Goal: Task Accomplishment & Management: Manage account settings

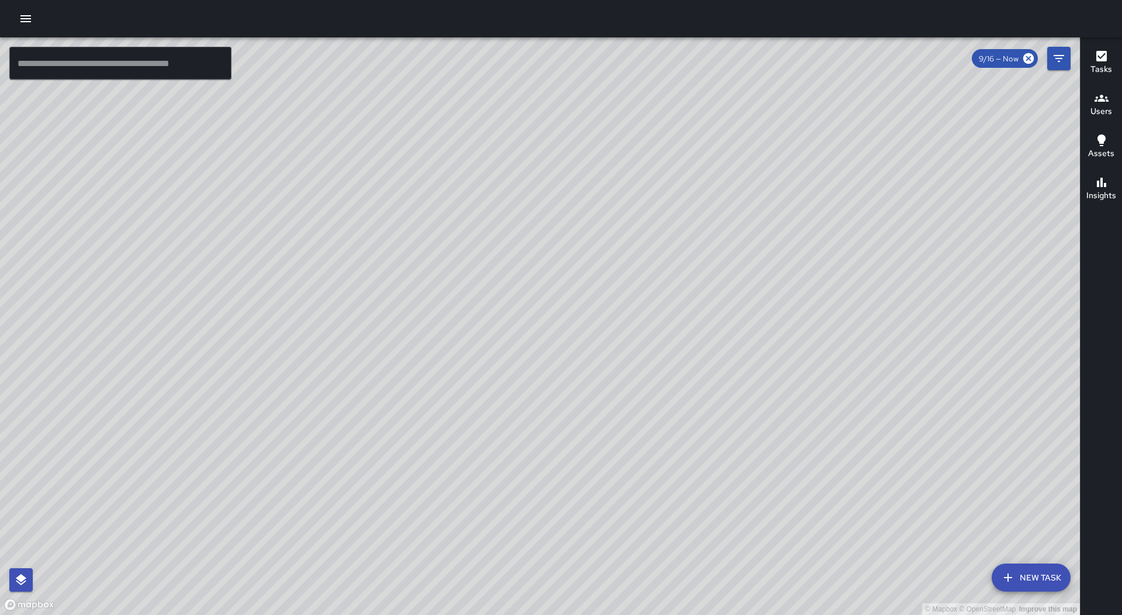
click at [16, 10] on div at bounding box center [561, 18] width 1122 height 37
click at [16, 11] on button "button" at bounding box center [25, 18] width 23 height 23
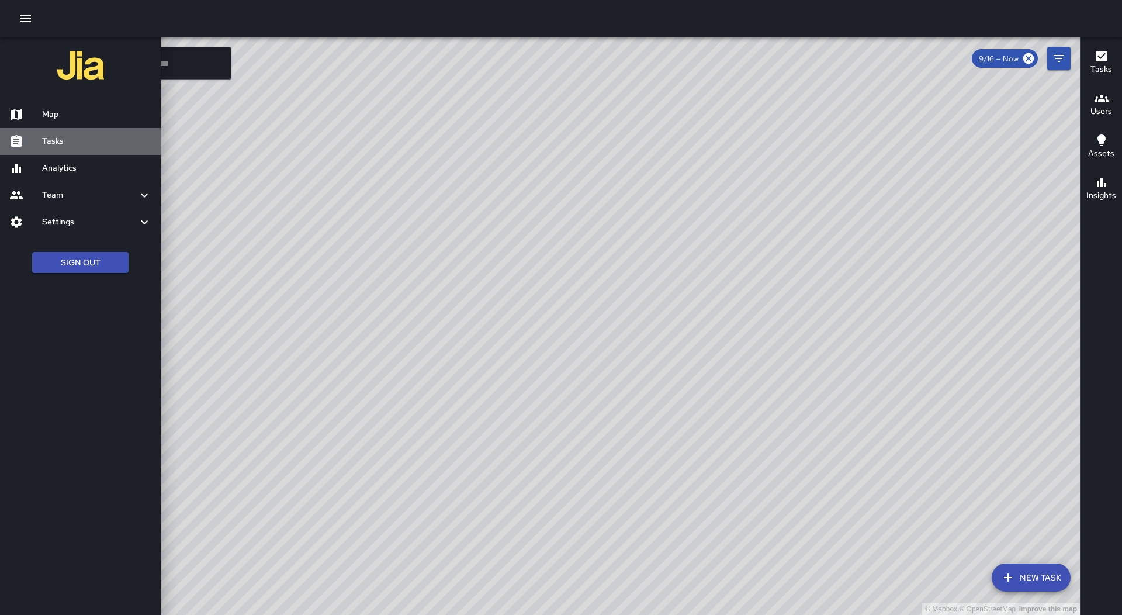
click at [95, 150] on div "Tasks" at bounding box center [80, 141] width 161 height 27
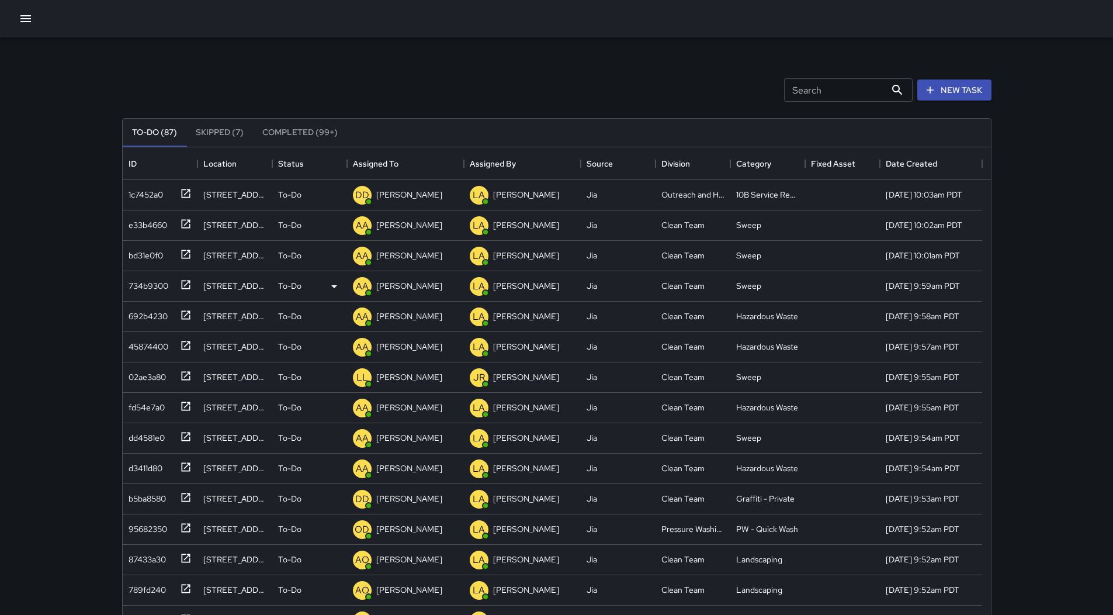
scroll to position [486, 860]
click at [395, 158] on div "Assigned To" at bounding box center [376, 163] width 46 height 33
click at [16, 34] on div at bounding box center [556, 18] width 1113 height 37
click at [22, 29] on button "button" at bounding box center [25, 18] width 23 height 23
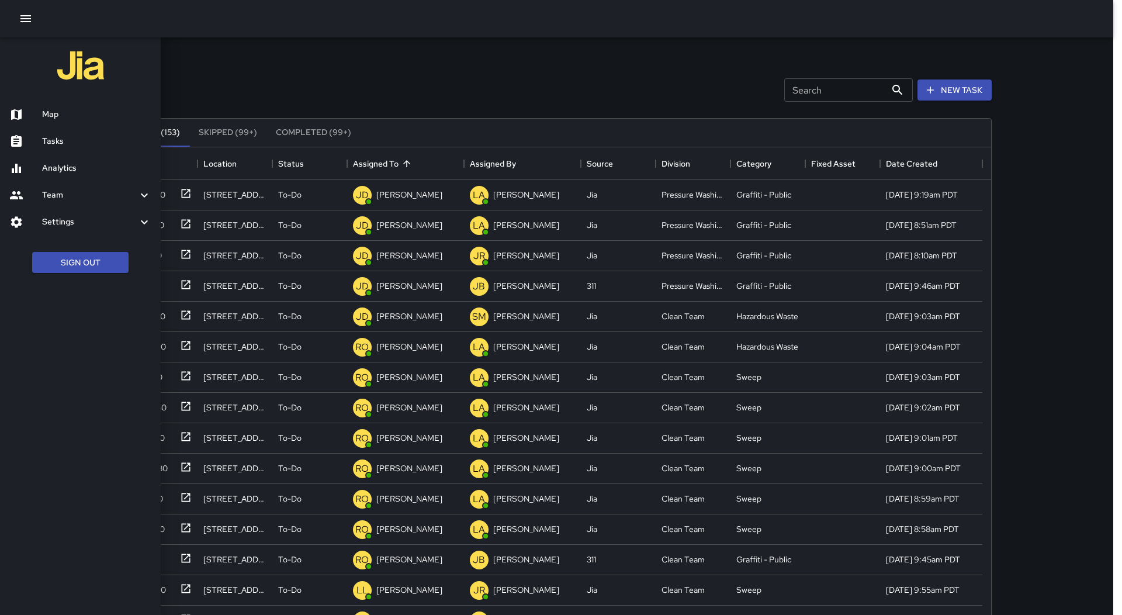
click at [43, 106] on div "Map" at bounding box center [80, 114] width 161 height 27
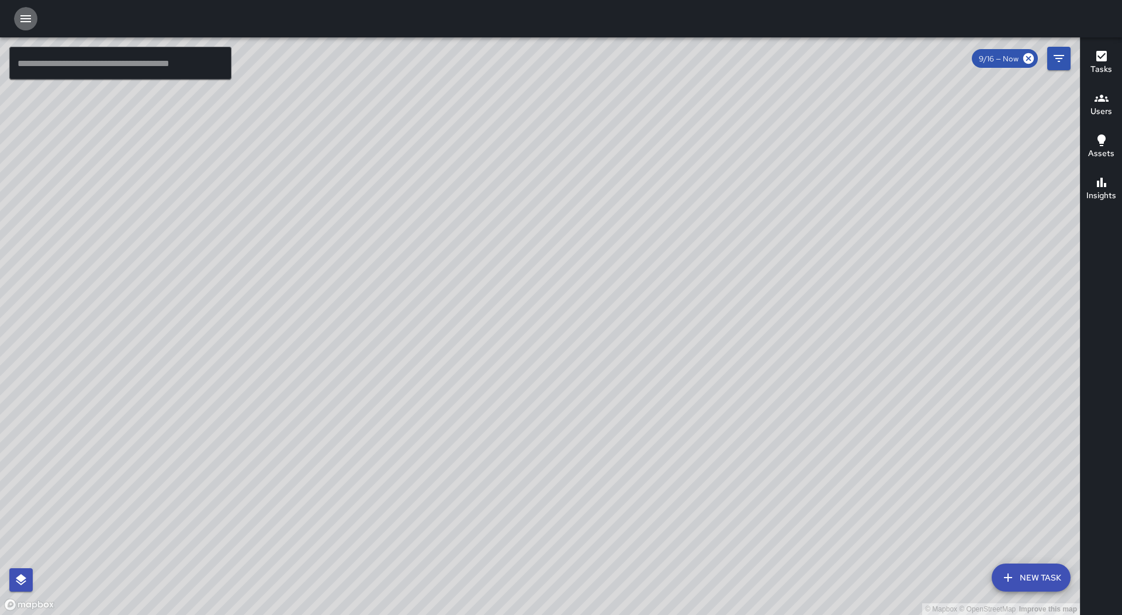
click at [23, 22] on icon "button" at bounding box center [25, 18] width 11 height 7
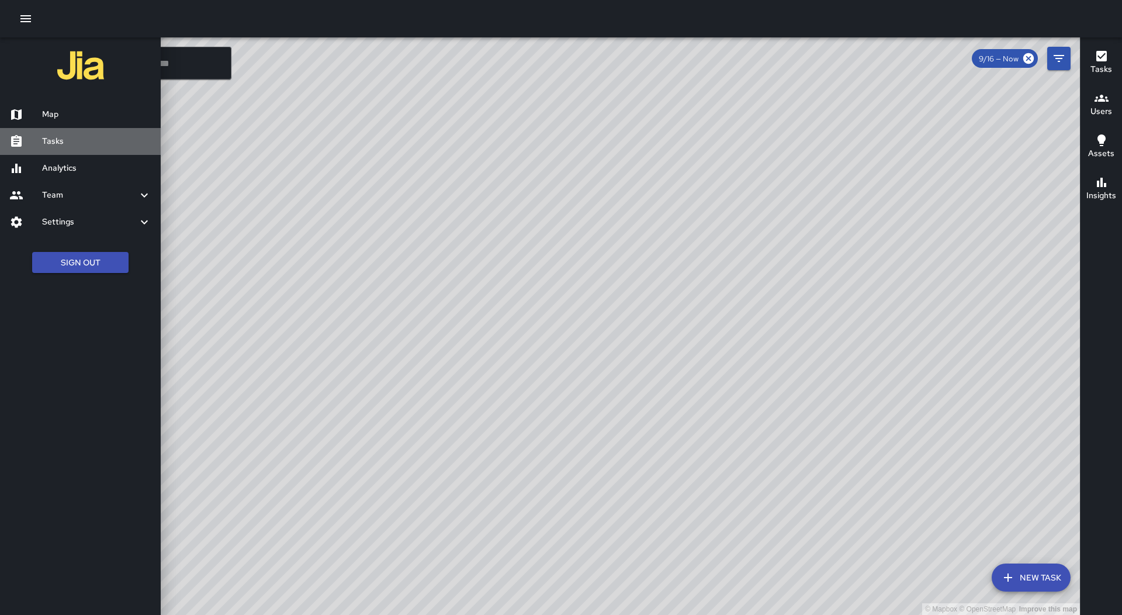
click at [69, 145] on h6 "Tasks" at bounding box center [96, 141] width 109 height 13
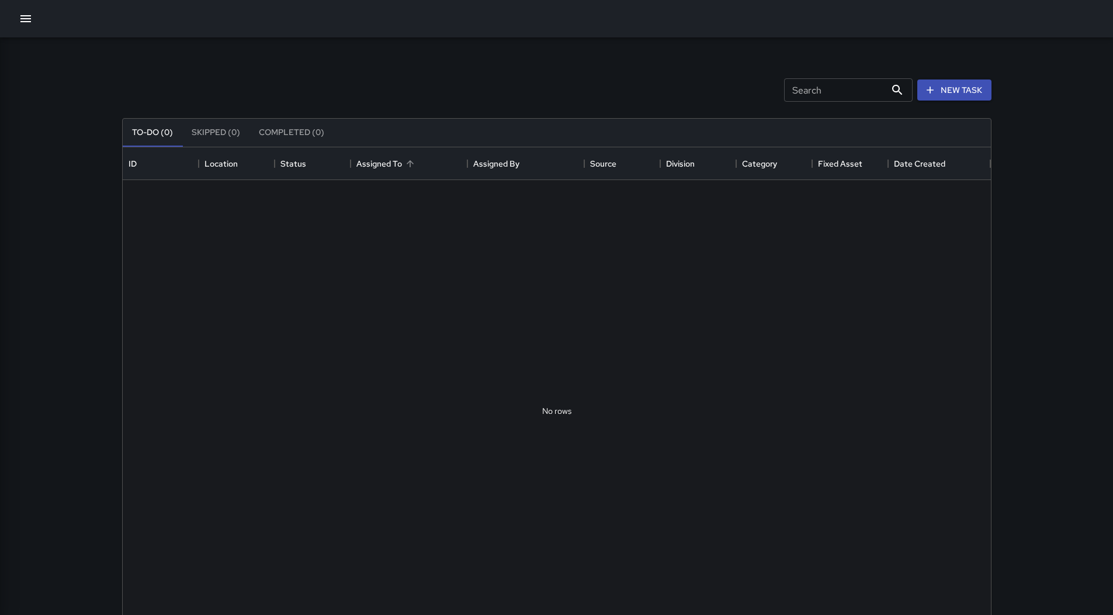
scroll to position [486, 860]
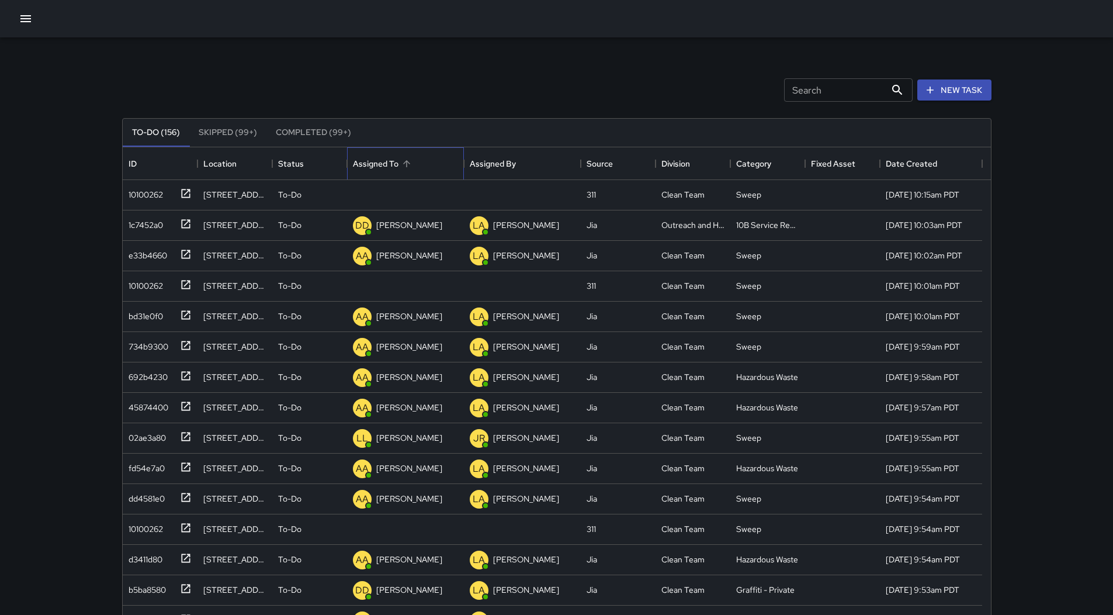
click at [424, 168] on div "Assigned To" at bounding box center [405, 163] width 105 height 33
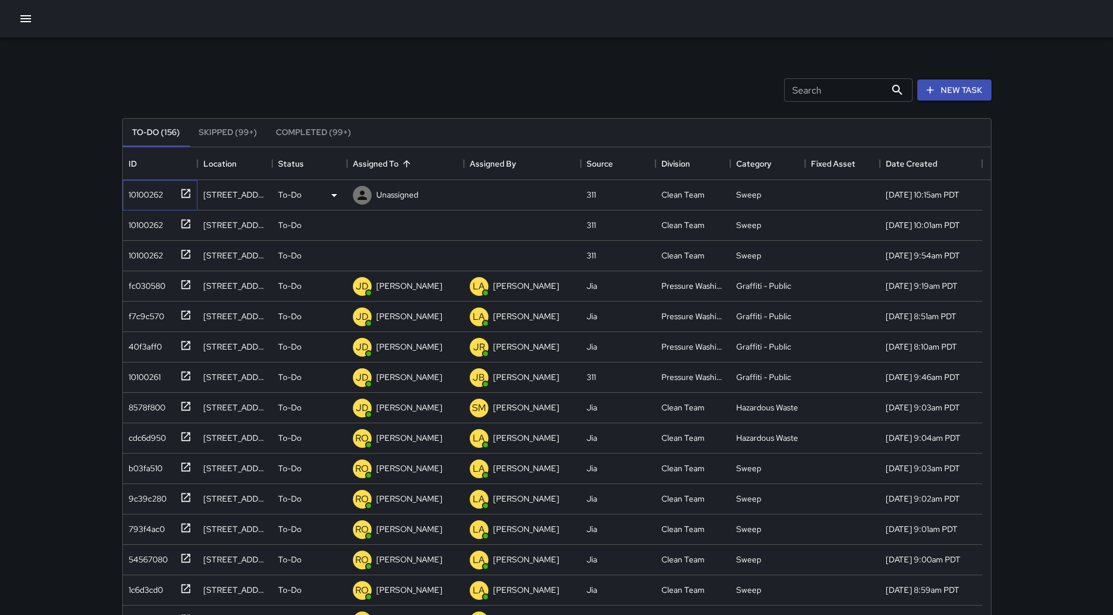
click at [143, 187] on div "10100262" at bounding box center [143, 192] width 39 height 16
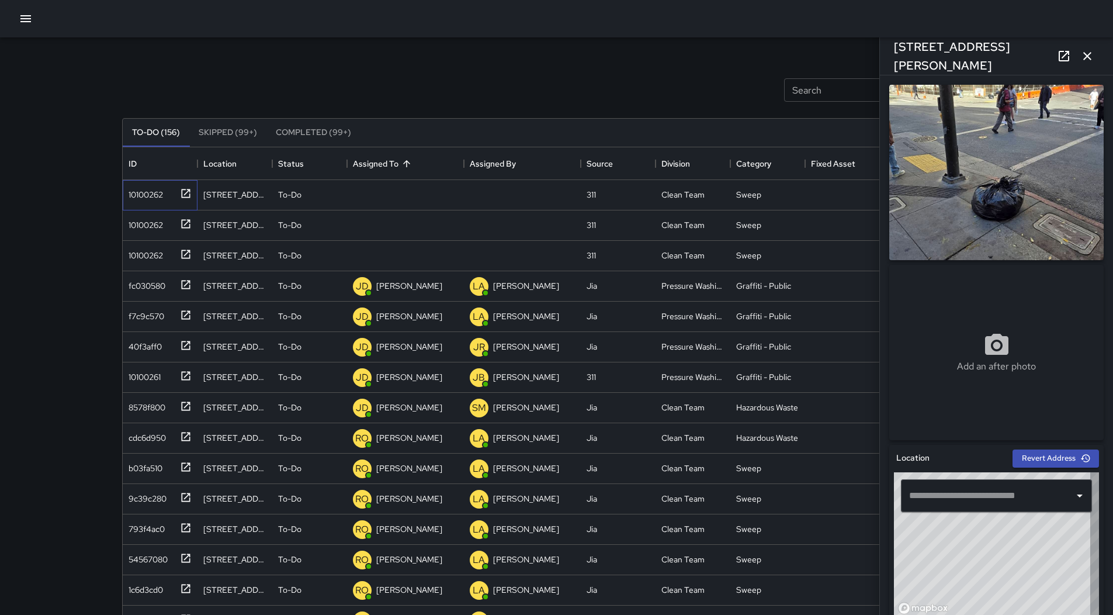
type input "**********"
click at [337, 196] on icon at bounding box center [334, 195] width 14 height 14
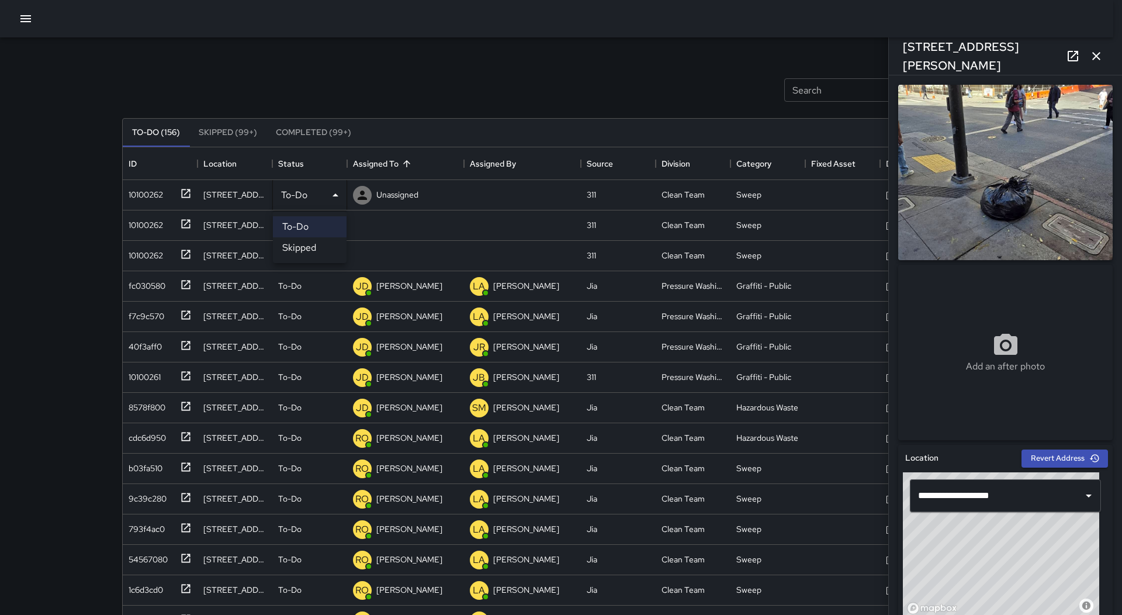
click at [324, 251] on li "Skipped" at bounding box center [310, 247] width 74 height 21
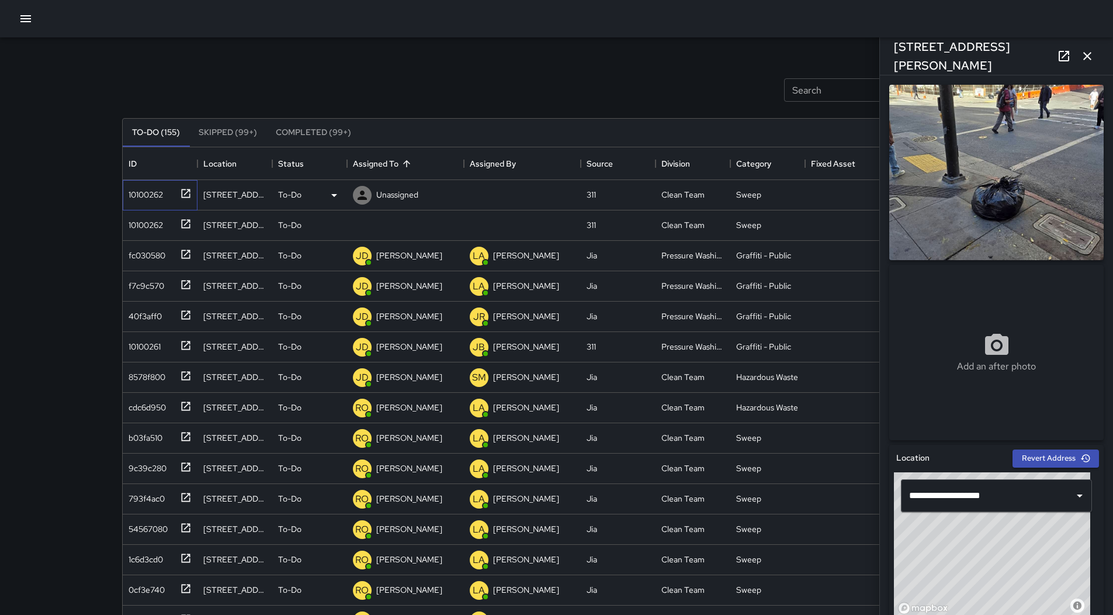
click at [160, 196] on div "10100262" at bounding box center [143, 192] width 39 height 16
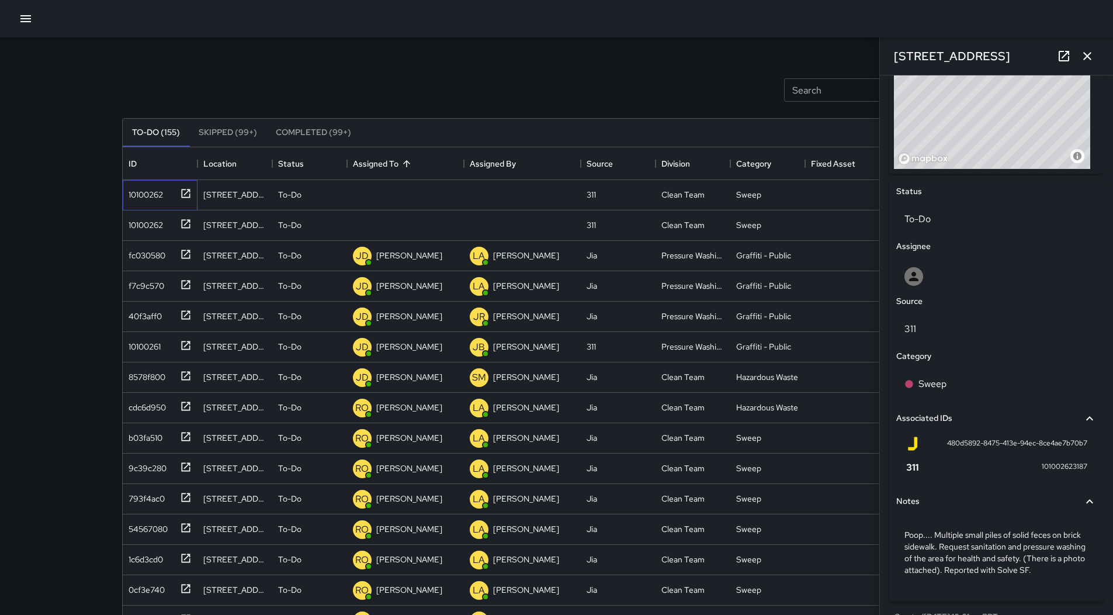
scroll to position [471, 0]
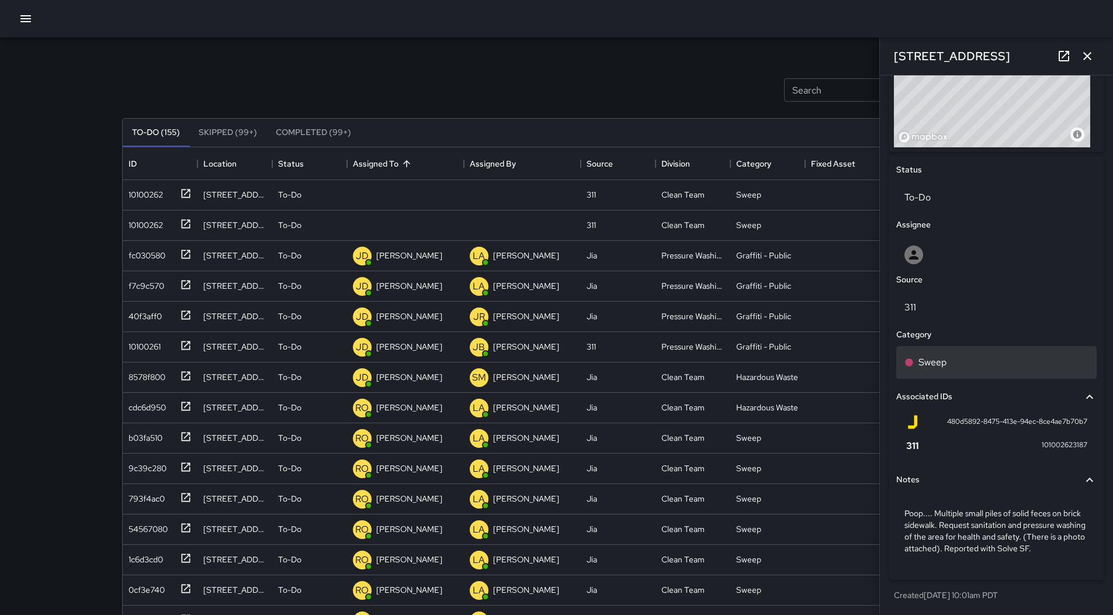
click at [966, 360] on div "Sweep" at bounding box center [997, 362] width 184 height 14
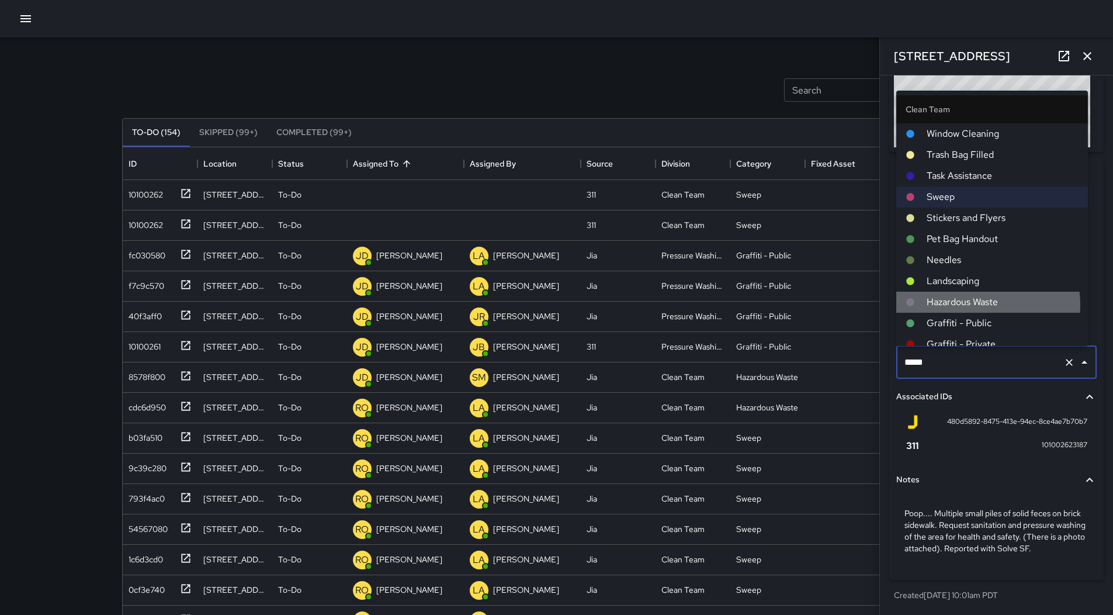
click at [972, 304] on span "Hazardous Waste" at bounding box center [1003, 302] width 152 height 14
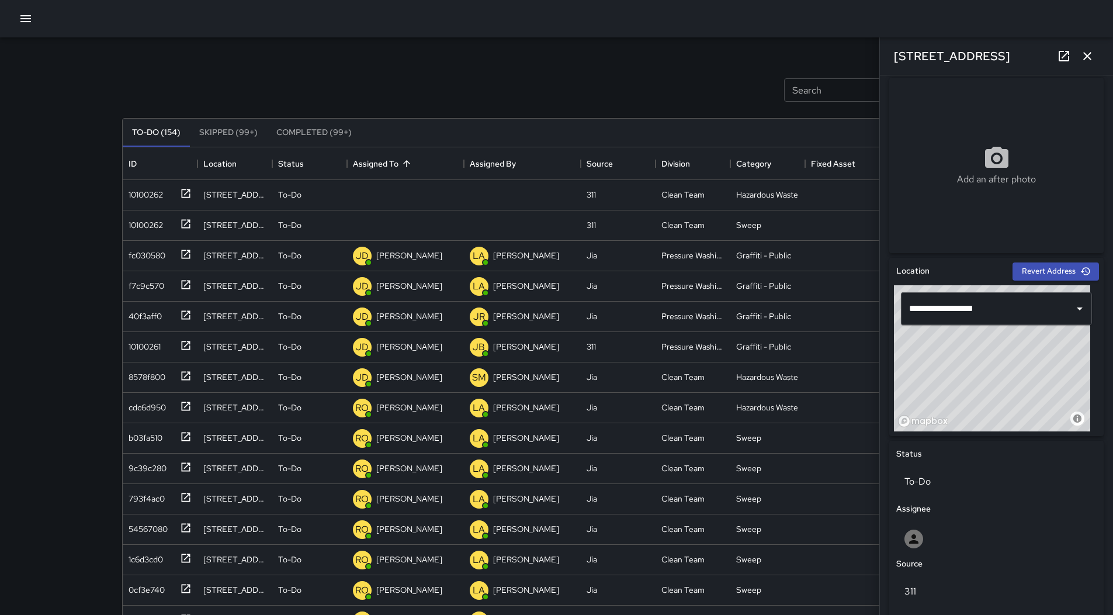
scroll to position [179, 0]
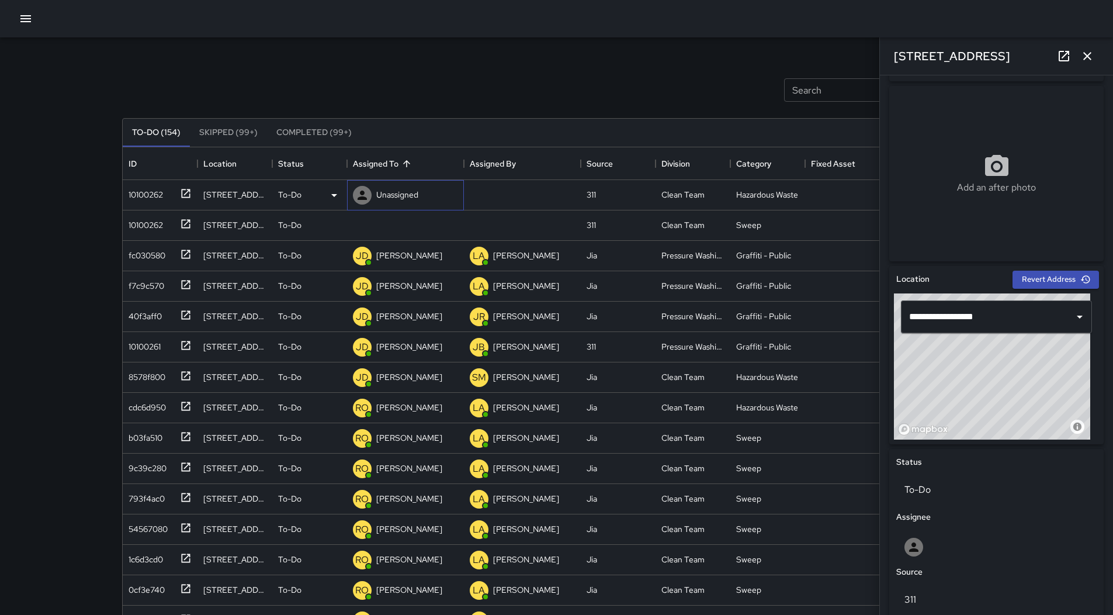
click at [417, 192] on p "Unassigned" at bounding box center [397, 195] width 42 height 12
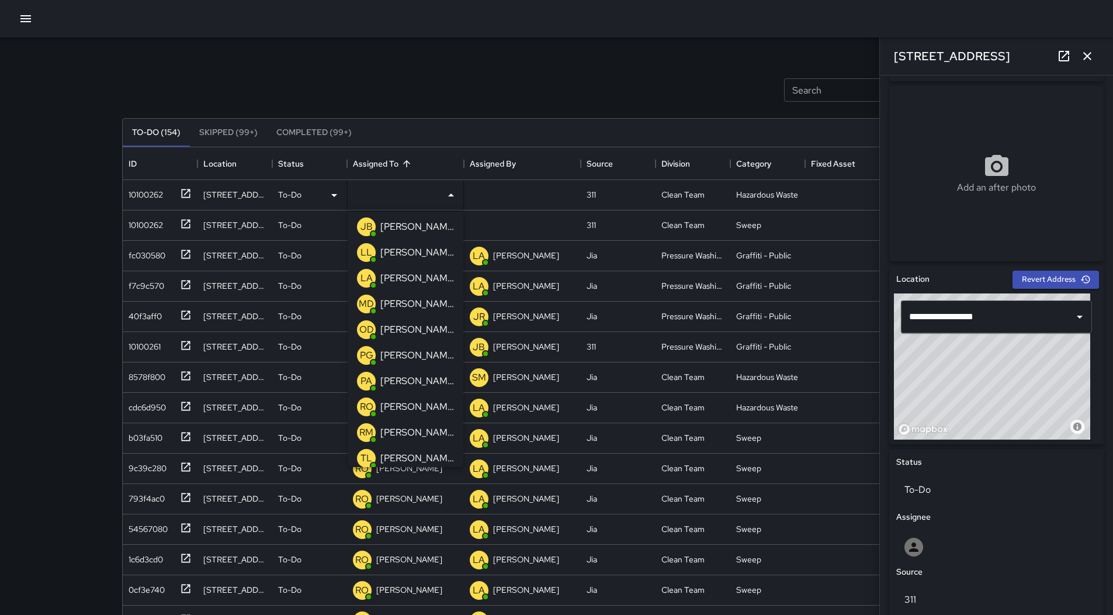
scroll to position [292, 0]
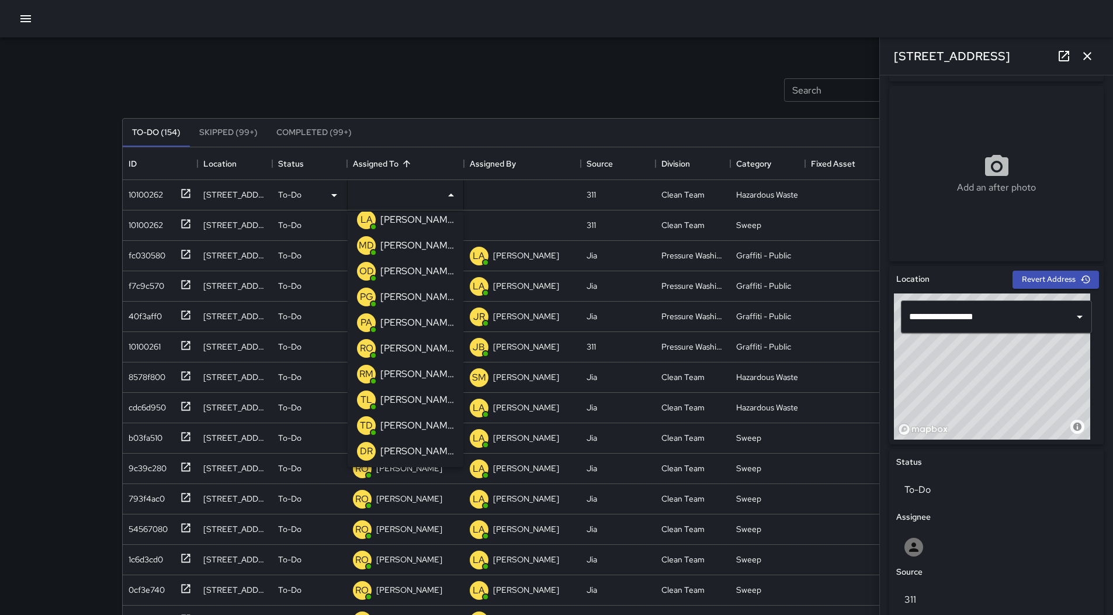
click at [418, 379] on p "[PERSON_NAME]" at bounding box center [417, 374] width 74 height 14
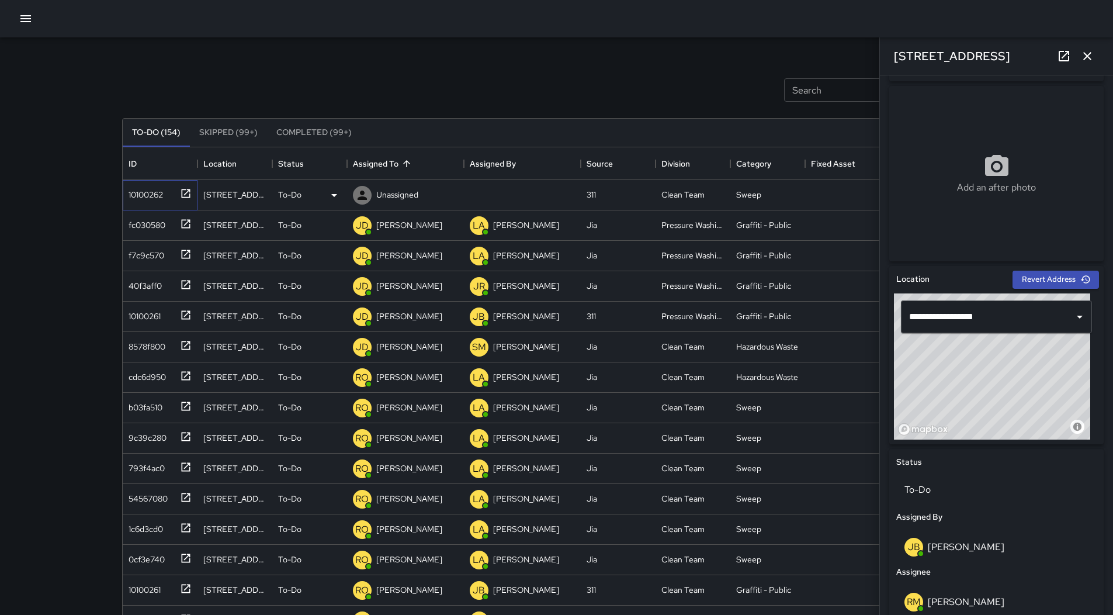
click at [136, 193] on div "10100262" at bounding box center [143, 192] width 39 height 16
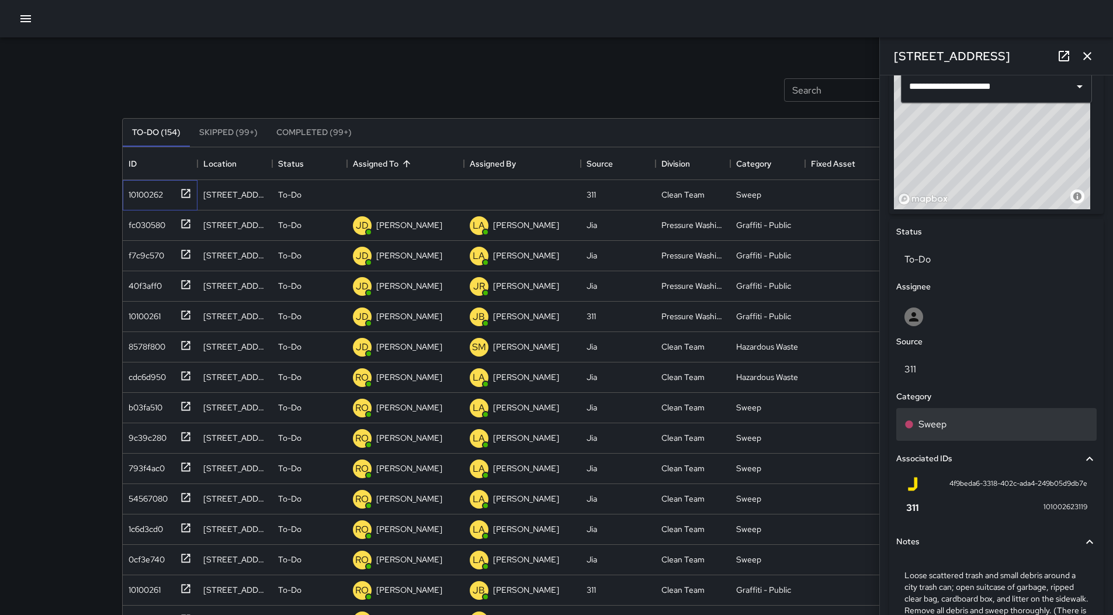
scroll to position [234, 0]
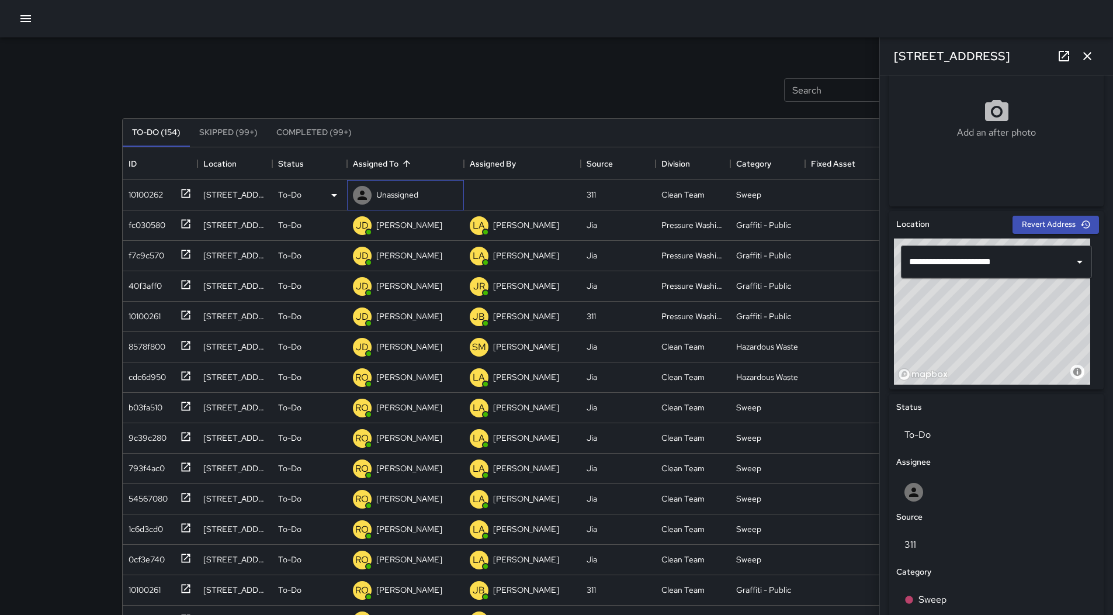
click at [404, 193] on p "Unassigned" at bounding box center [397, 195] width 42 height 12
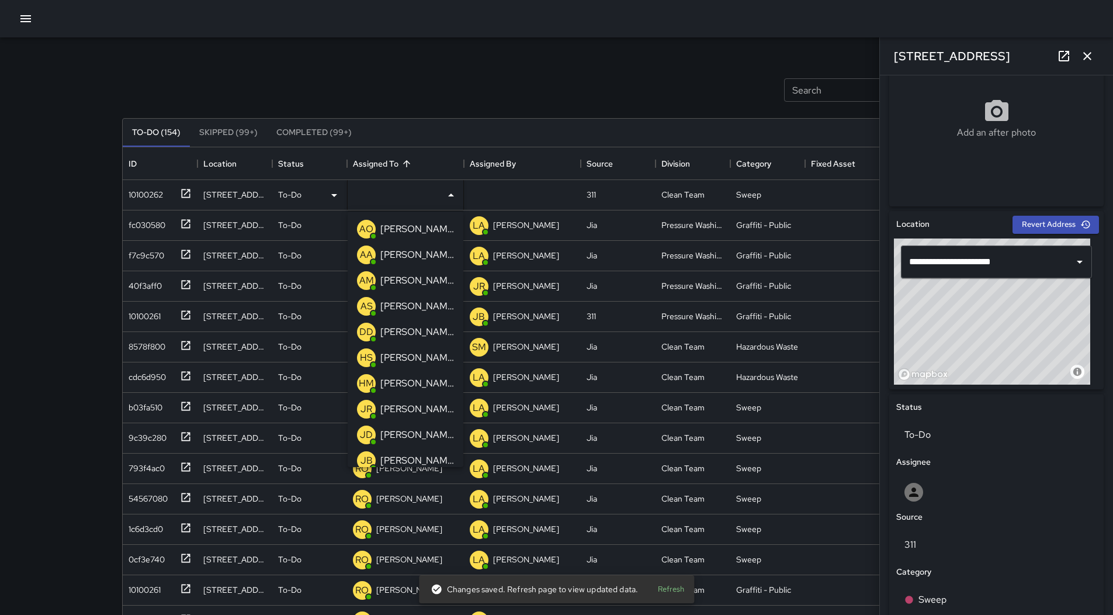
click at [413, 247] on div "[PERSON_NAME]" at bounding box center [417, 254] width 78 height 19
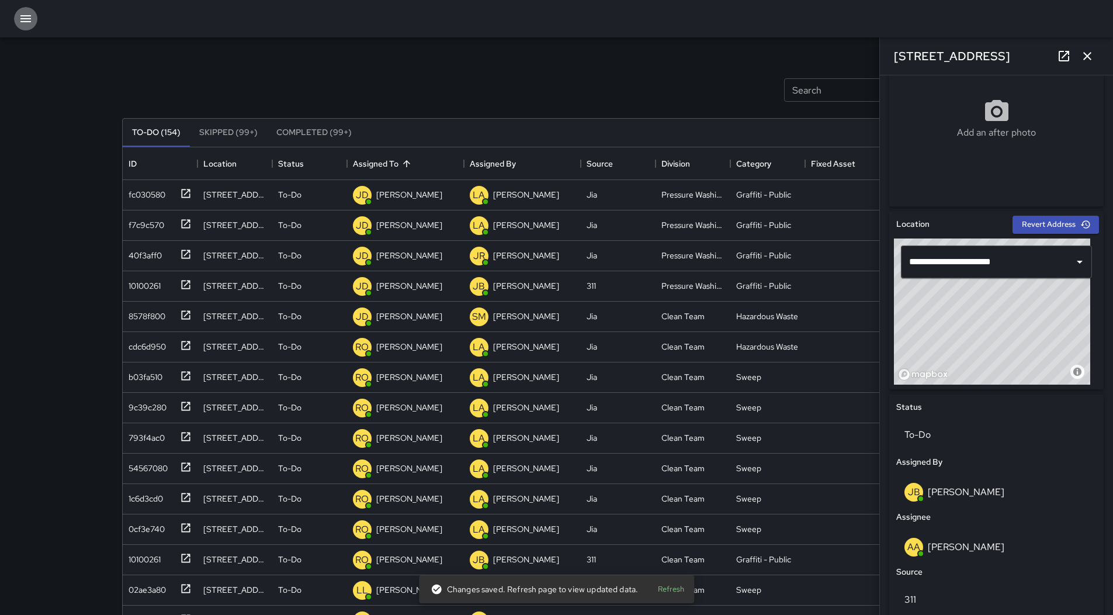
click at [24, 26] on button "button" at bounding box center [25, 18] width 23 height 23
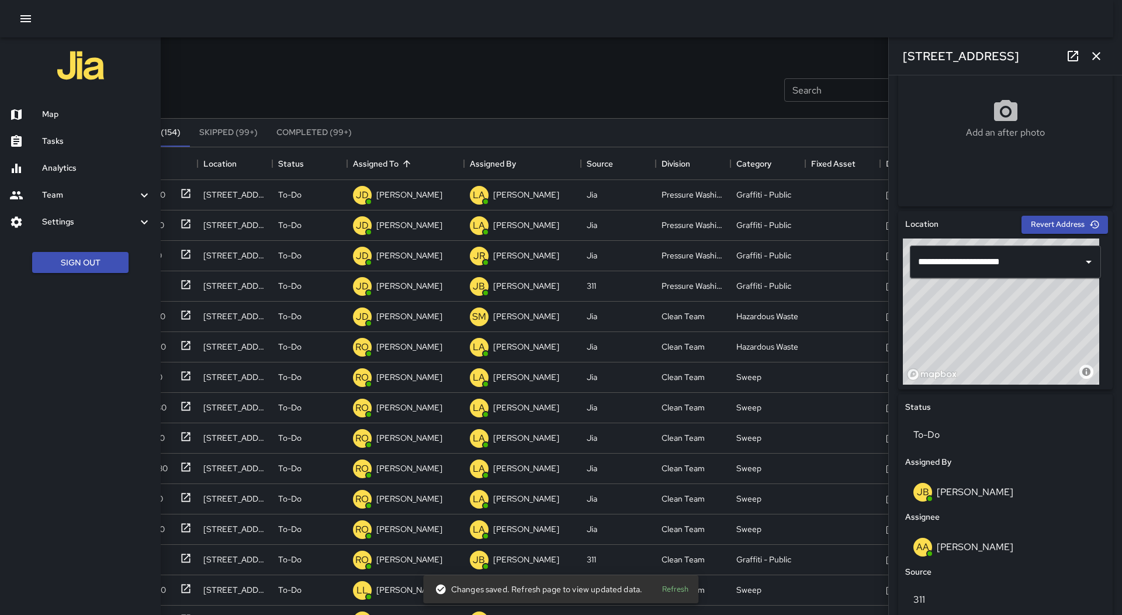
click at [69, 112] on h6 "Map" at bounding box center [96, 114] width 109 height 13
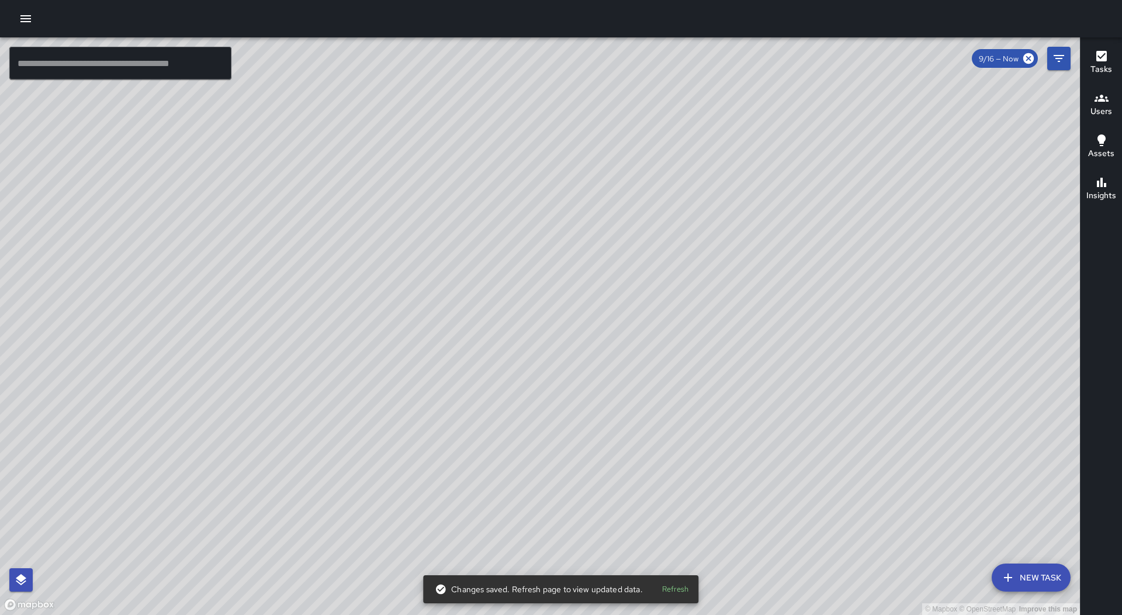
click at [26, 18] on icon "button" at bounding box center [25, 18] width 11 height 7
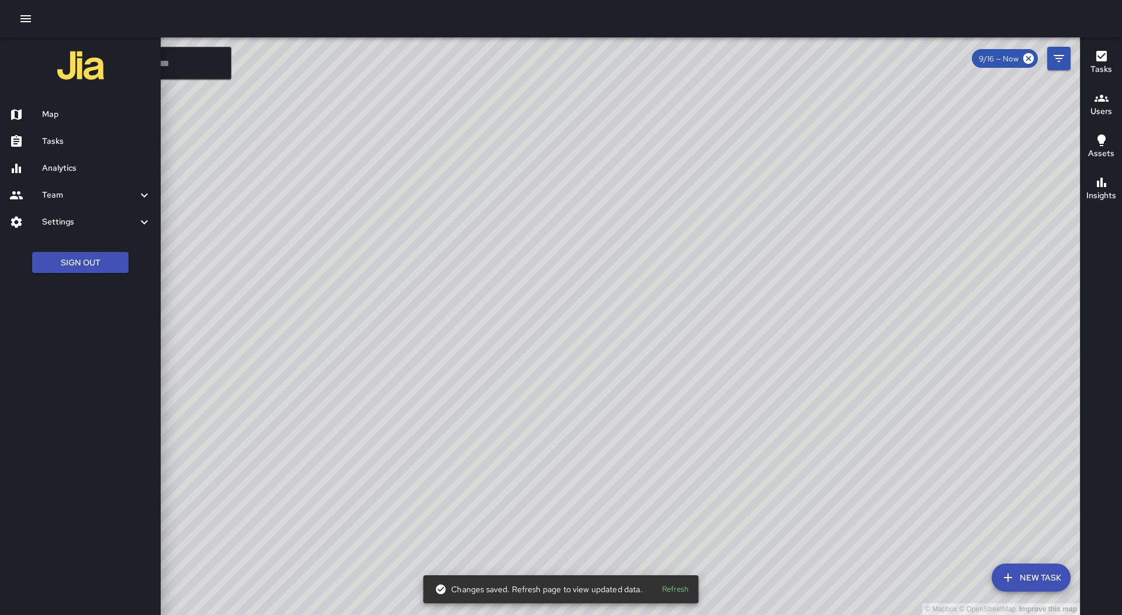
click at [74, 134] on div "Tasks" at bounding box center [80, 141] width 161 height 27
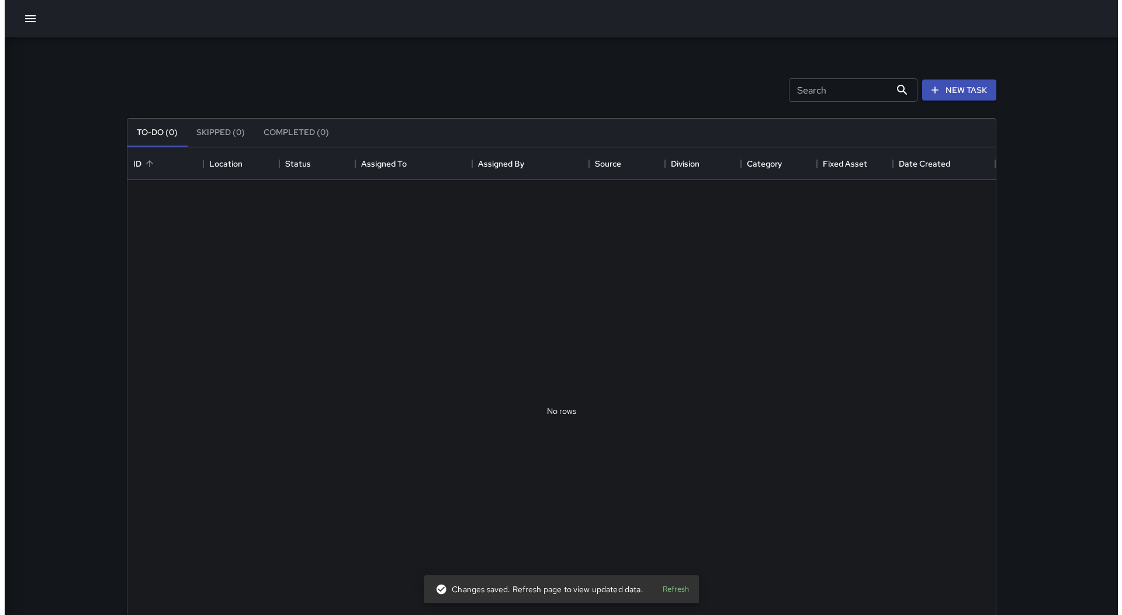
scroll to position [486, 860]
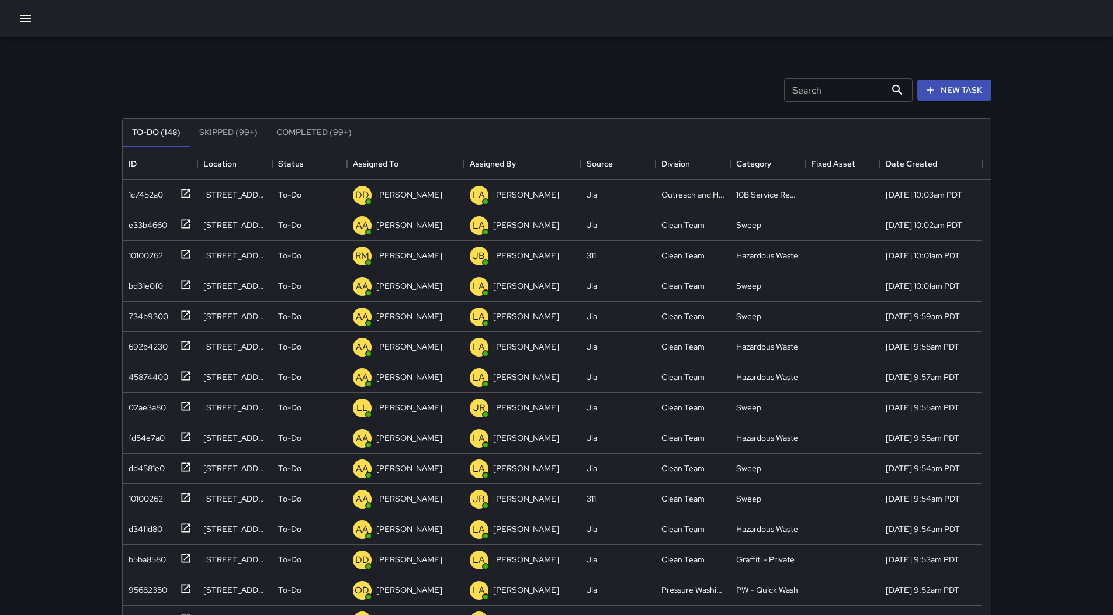
click at [27, 19] on icon "button" at bounding box center [25, 18] width 11 height 7
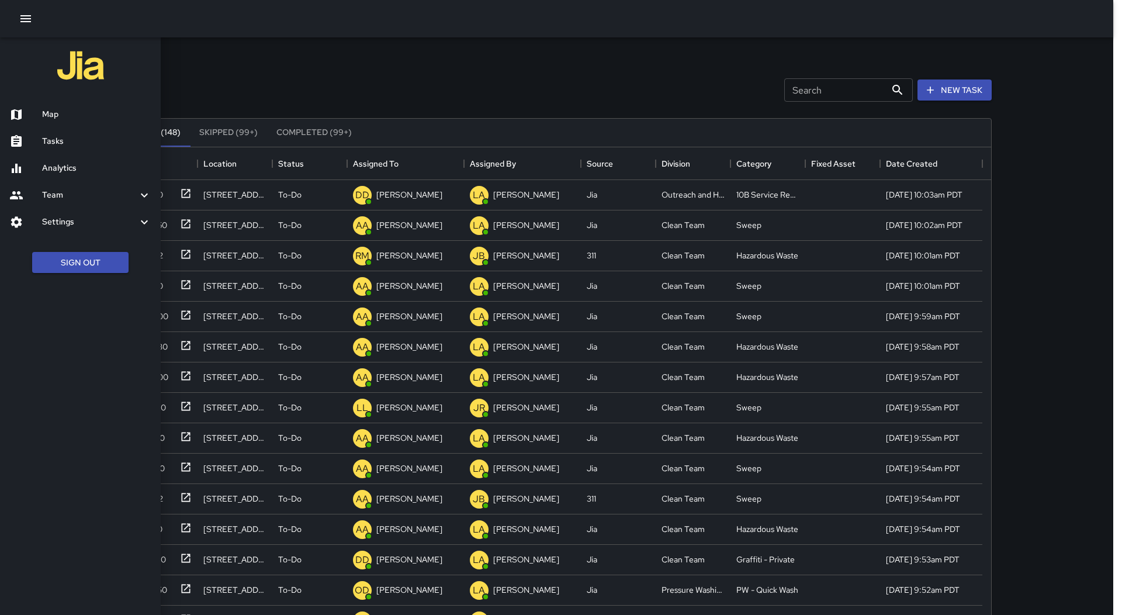
click at [67, 111] on h6 "Map" at bounding box center [96, 114] width 109 height 13
